Goal: Task Accomplishment & Management: Manage account settings

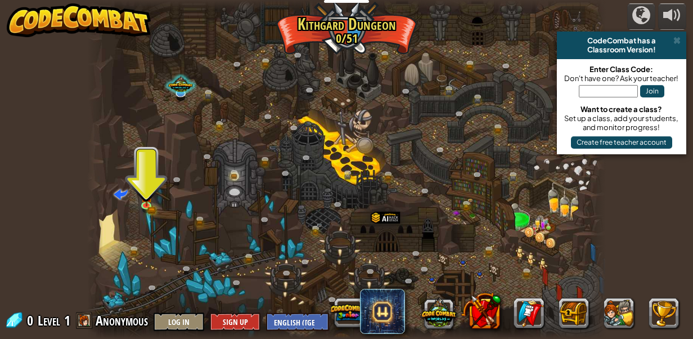
click at [78, 19] on img at bounding box center [79, 20] width 144 height 34
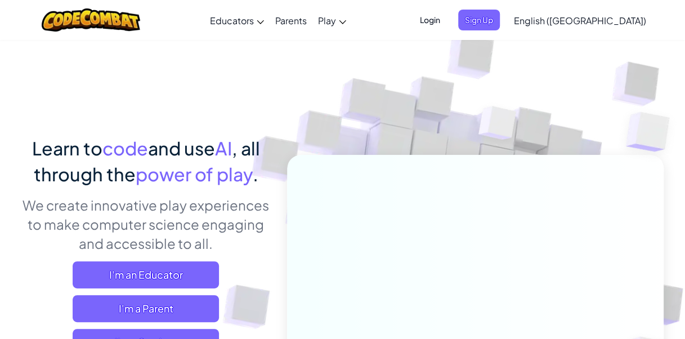
click at [447, 20] on span "Login" at bounding box center [430, 20] width 34 height 21
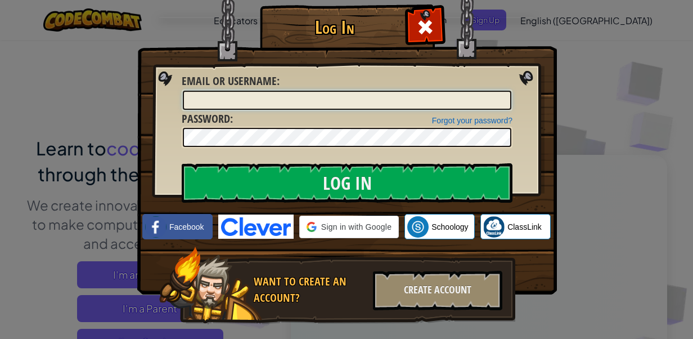
type input "jeffmcg06+gplus"
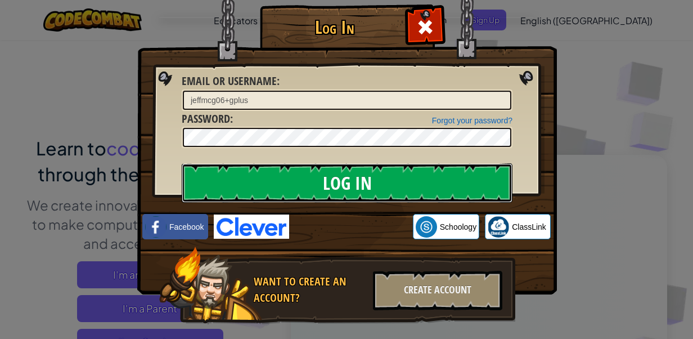
click at [383, 177] on input "Log In" at bounding box center [347, 182] width 331 height 39
